Goal: Transaction & Acquisition: Book appointment/travel/reservation

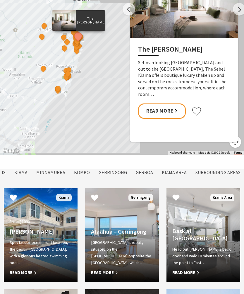
scroll to position [355, 0]
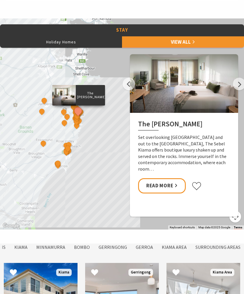
click at [57, 48] on button "Holiday Homes" at bounding box center [61, 42] width 122 height 12
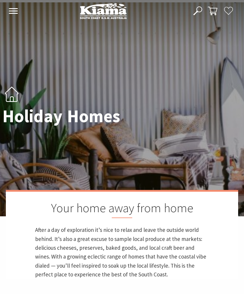
scroll to position [0, 0]
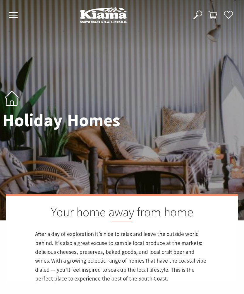
click at [14, 14] on icon at bounding box center [13, 15] width 10 height 6
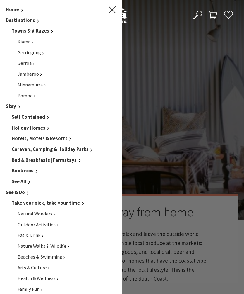
click at [34, 126] on span "Holiday Homes" at bounding box center [29, 128] width 34 height 6
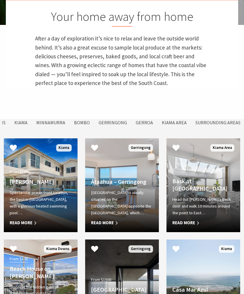
scroll to position [195, 0]
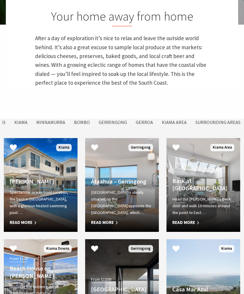
click at [27, 182] on link "From $1000 Amaroo Kiama Spectacular ocean front location, the best in [GEOGRAPH…" at bounding box center [41, 185] width 74 height 94
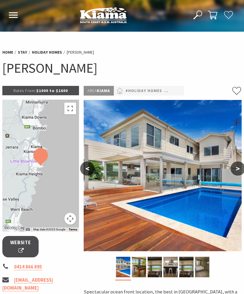
click at [22, 240] on span "Website" at bounding box center [21, 247] width 22 height 16
